Goal: Navigation & Orientation: Go to known website

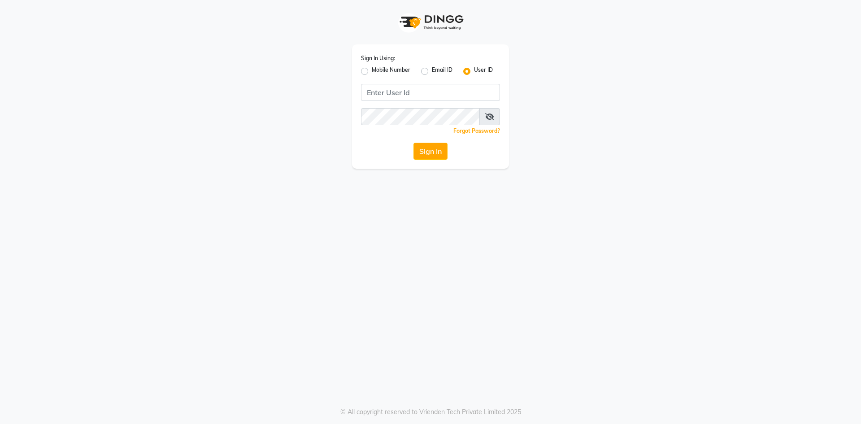
click at [403, 72] on label "Mobile Number" at bounding box center [391, 71] width 39 height 11
click at [378, 72] on input "Mobile Number" at bounding box center [375, 69] width 6 height 6
radio input "true"
radio input "false"
click at [423, 87] on input "Username" at bounding box center [445, 92] width 109 height 17
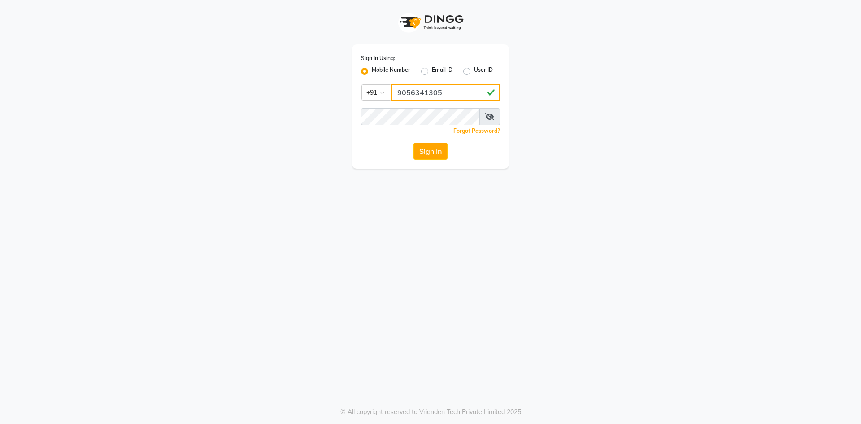
type input "9056341305"
click at [433, 156] on button "Sign In" at bounding box center [430, 151] width 34 height 17
